Goal: Go to known website: Access a specific website the user already knows

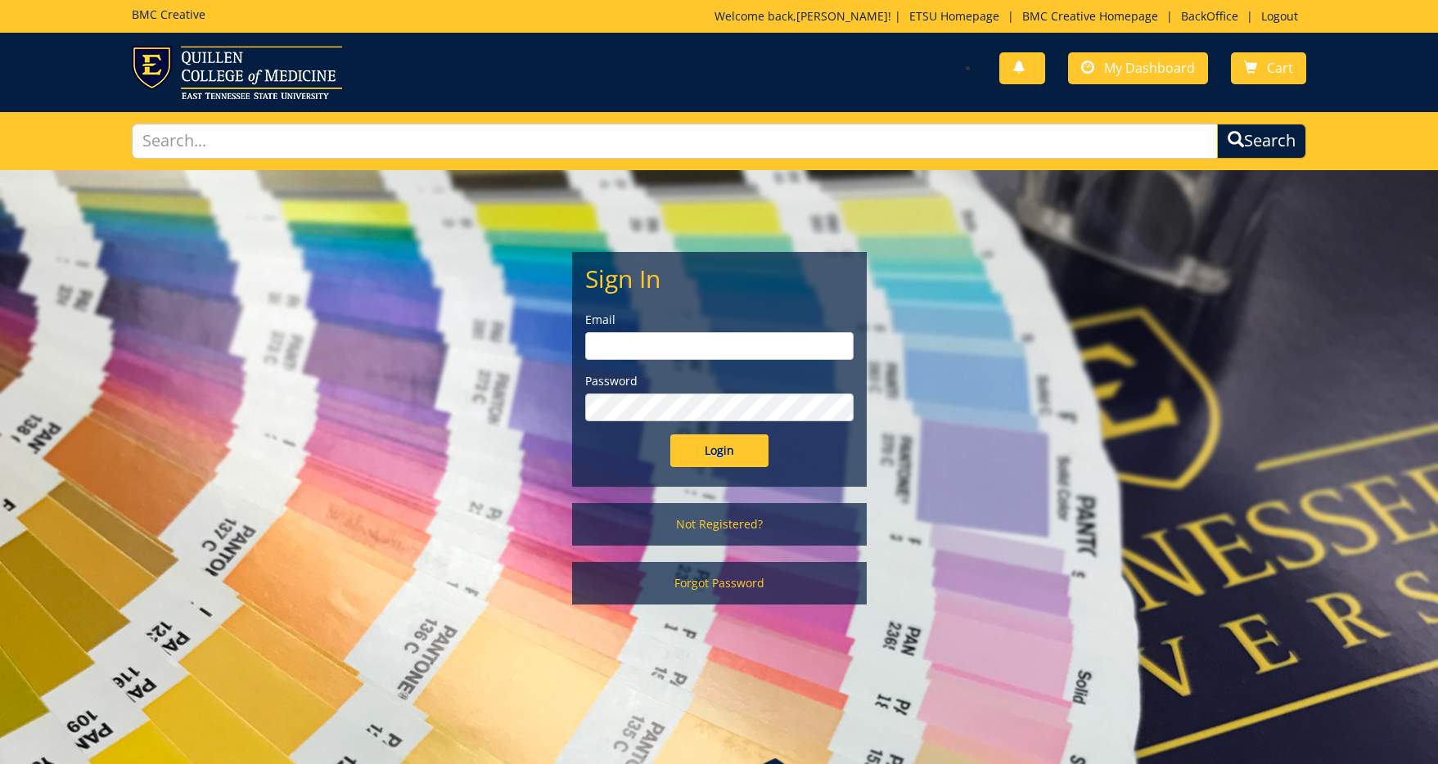
click at [603, 349] on input "email" at bounding box center [719, 346] width 268 height 28
type input "sluderp@etsu.edu"
click at [724, 448] on input "Login" at bounding box center [719, 451] width 98 height 33
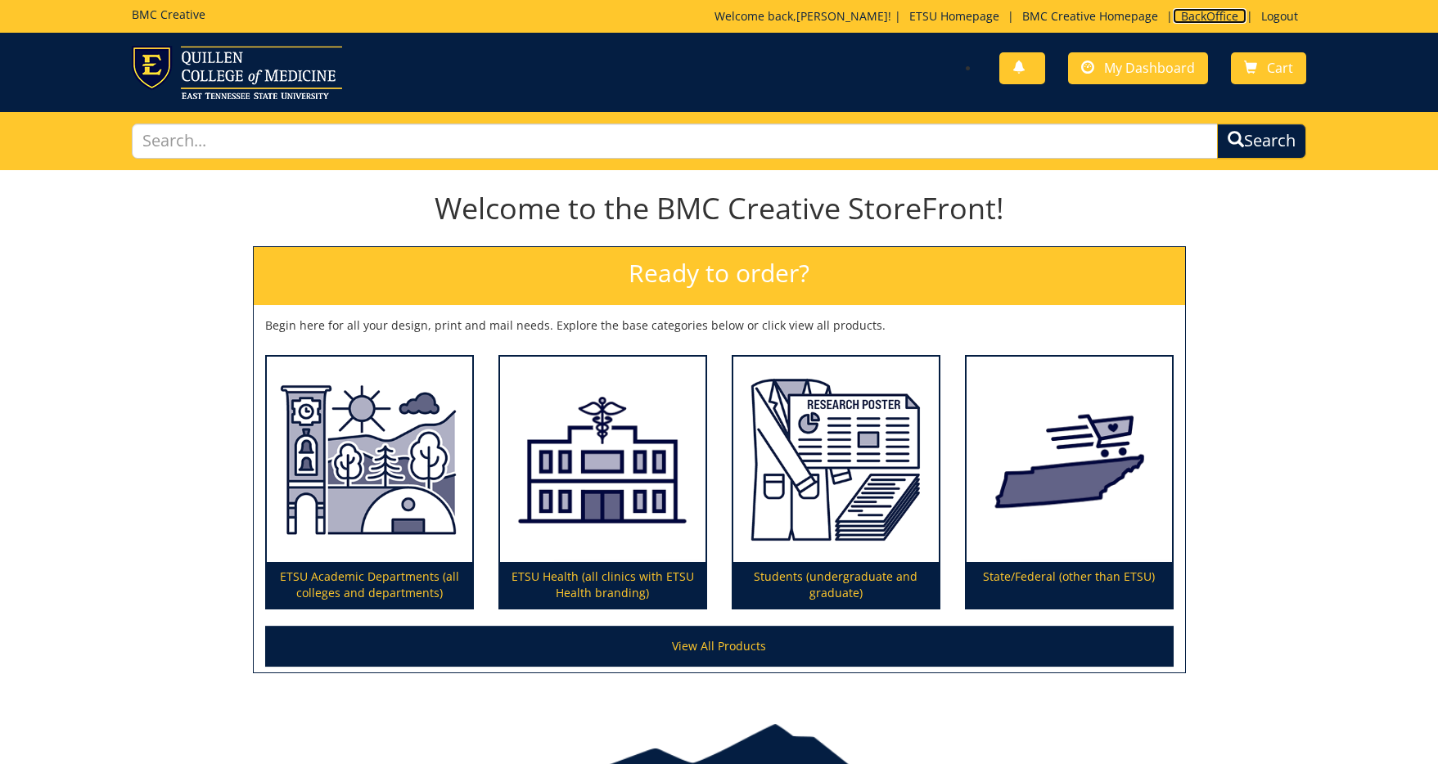
click at [1199, 11] on link "BackOffice" at bounding box center [1210, 16] width 74 height 16
